Goal: Task Accomplishment & Management: Manage account settings

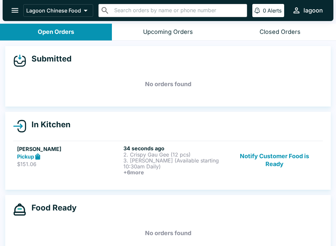
click at [89, 156] on div "Pickup" at bounding box center [69, 157] width 104 height 8
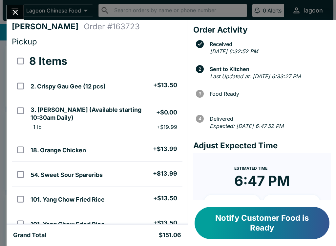
scroll to position [3, 0]
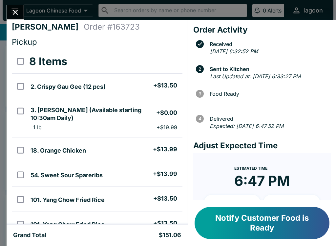
click at [264, 218] on button "Notify Customer Food is Ready" at bounding box center [262, 223] width 135 height 32
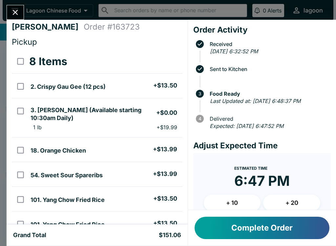
click at [11, 8] on button "Close" at bounding box center [15, 12] width 17 height 14
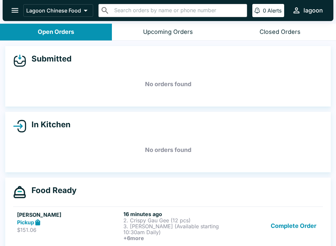
click at [281, 228] on button "Complete Order" at bounding box center [293, 225] width 51 height 30
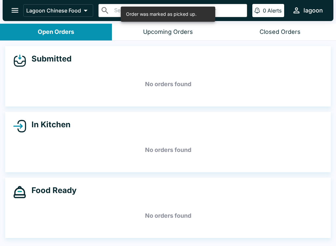
click at [55, 61] on h4 "Submitted" at bounding box center [48, 59] width 45 height 10
click at [45, 54] on h4 "Submitted" at bounding box center [48, 59] width 45 height 10
click at [49, 127] on h4 "In Kitchen" at bounding box center [48, 125] width 44 height 10
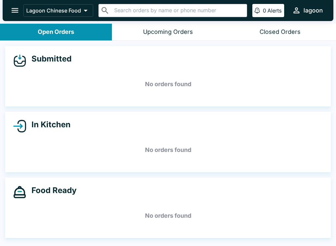
click at [159, 145] on h5 "No orders found" at bounding box center [168, 150] width 310 height 24
click at [162, 148] on h5 "No orders found" at bounding box center [168, 150] width 310 height 24
click at [162, 82] on h5 "No orders found" at bounding box center [168, 84] width 310 height 24
click at [62, 186] on h4 "Food Ready" at bounding box center [51, 190] width 50 height 10
click at [61, 188] on h4 "Food Ready" at bounding box center [51, 190] width 50 height 10
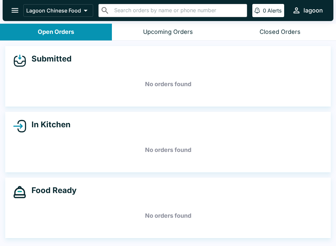
click at [60, 58] on h4 "Submitted" at bounding box center [48, 59] width 45 height 10
click at [62, 58] on h4 "Submitted" at bounding box center [48, 59] width 45 height 10
click at [170, 86] on h5 "No orders found" at bounding box center [168, 84] width 310 height 24
click at [167, 85] on h5 "No orders found" at bounding box center [168, 84] width 310 height 24
